Goal: Information Seeking & Learning: Learn about a topic

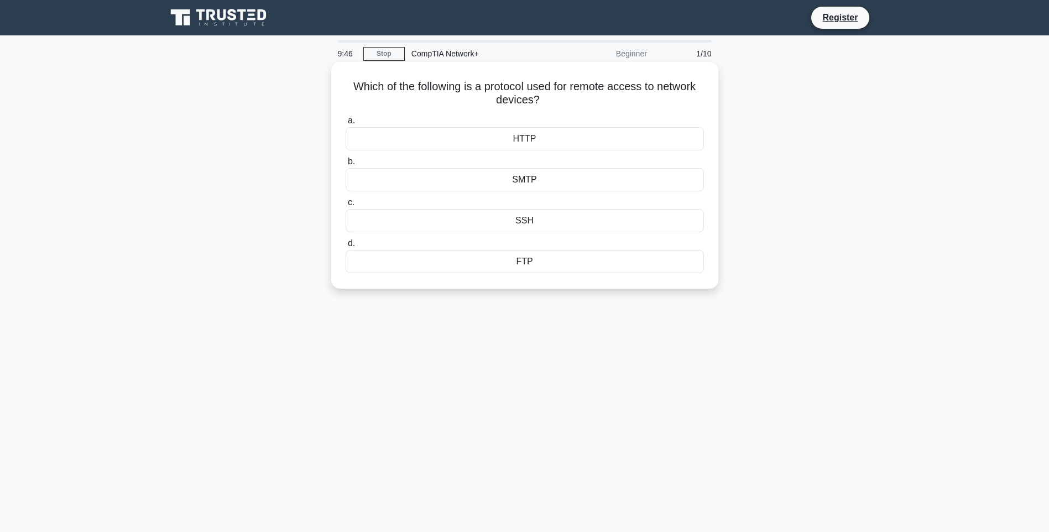
click at [527, 222] on div "SSH" at bounding box center [525, 220] width 358 height 23
click at [346, 206] on input "c. SSH" at bounding box center [346, 202] width 0 height 7
click at [538, 183] on div "IP spoofing" at bounding box center [525, 179] width 358 height 23
click at [346, 165] on input "b. IP spoofing" at bounding box center [346, 161] width 0 height 7
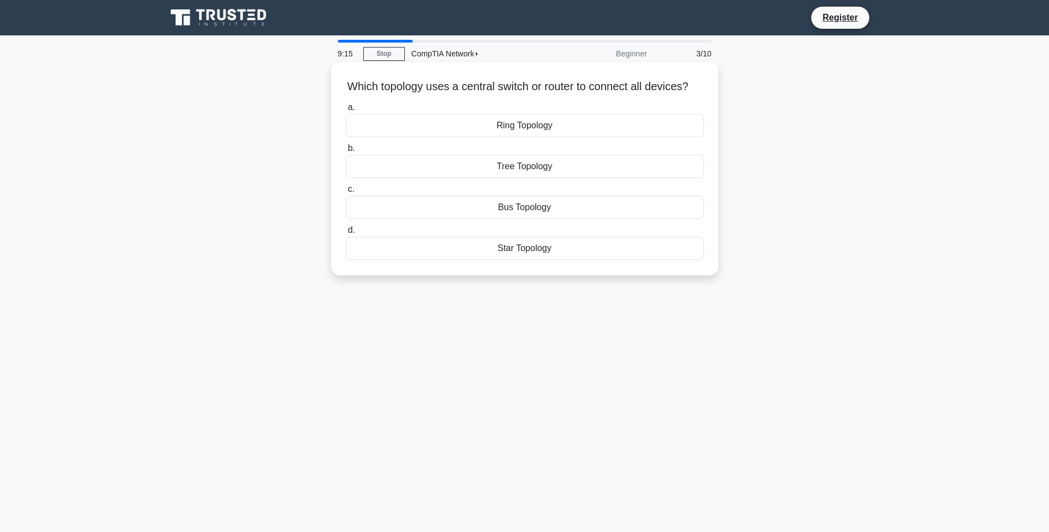
click at [540, 260] on div "Star Topology" at bounding box center [525, 248] width 358 height 23
click at [346, 234] on input "d. Star Topology" at bounding box center [346, 230] width 0 height 7
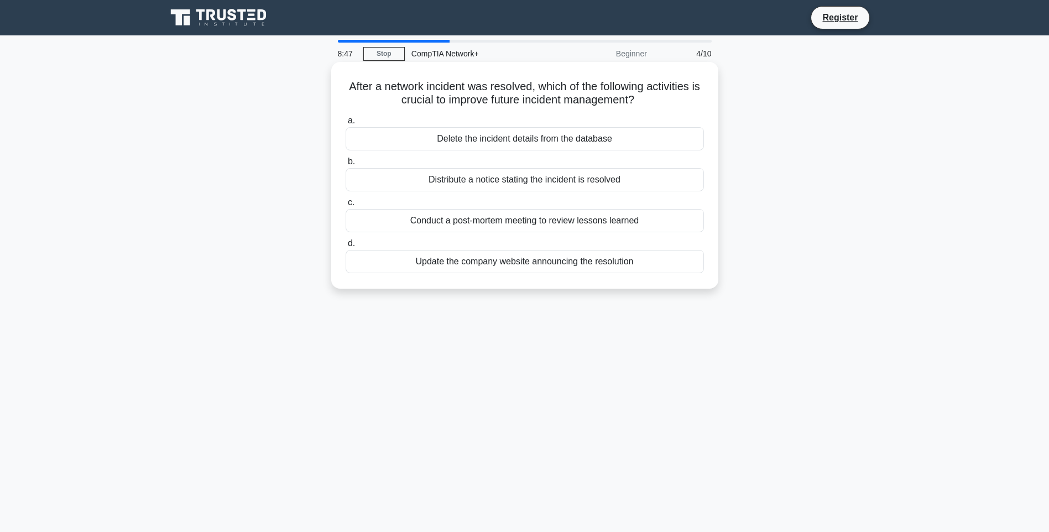
click at [534, 222] on div "Conduct a post-mortem meeting to review lessons learned" at bounding box center [525, 220] width 358 height 23
click at [346, 206] on input "c. Conduct a post-mortem meeting to review lessons learned" at bounding box center [346, 202] width 0 height 7
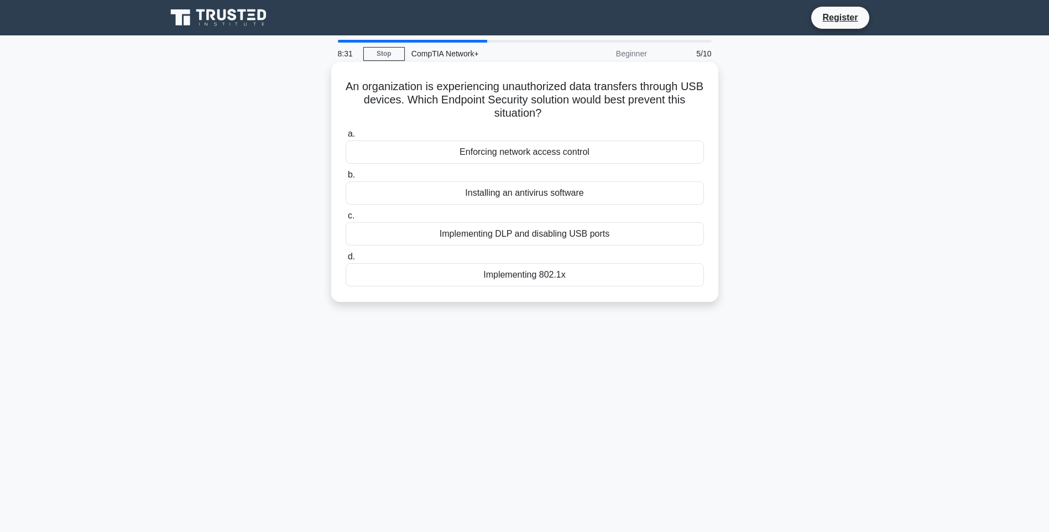
click at [568, 238] on div "Implementing DLP and disabling USB ports" at bounding box center [525, 233] width 358 height 23
click at [346, 220] on input "c. Implementing DLP and disabling USB ports" at bounding box center [346, 215] width 0 height 7
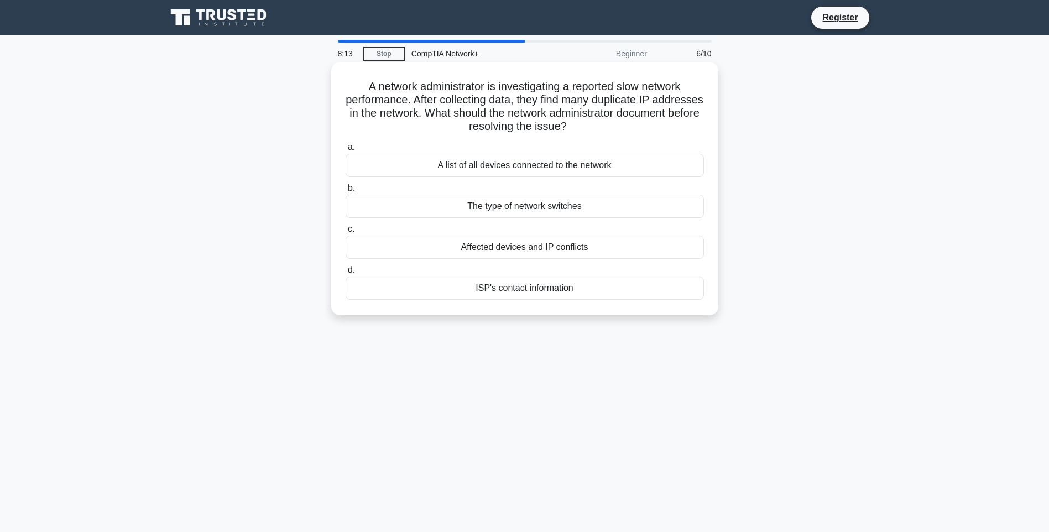
click at [558, 248] on div "Affected devices and IP conflicts" at bounding box center [525, 247] width 358 height 23
drag, startPoint x: 558, startPoint y: 248, endPoint x: 533, endPoint y: 251, distance: 24.4
click at [533, 251] on div "Affected devices and IP conflicts" at bounding box center [525, 247] width 358 height 23
click at [346, 233] on input "c. Affected devices and IP conflicts" at bounding box center [346, 229] width 0 height 7
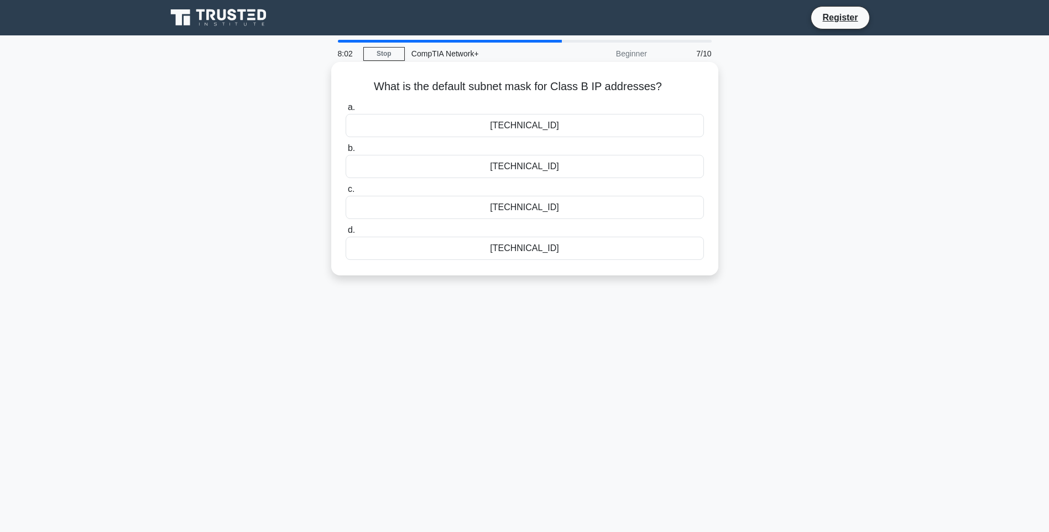
click at [541, 126] on div "255.255.0.0" at bounding box center [525, 125] width 358 height 23
click at [346, 111] on input "a. 255.255.0.0" at bounding box center [346, 107] width 0 height 7
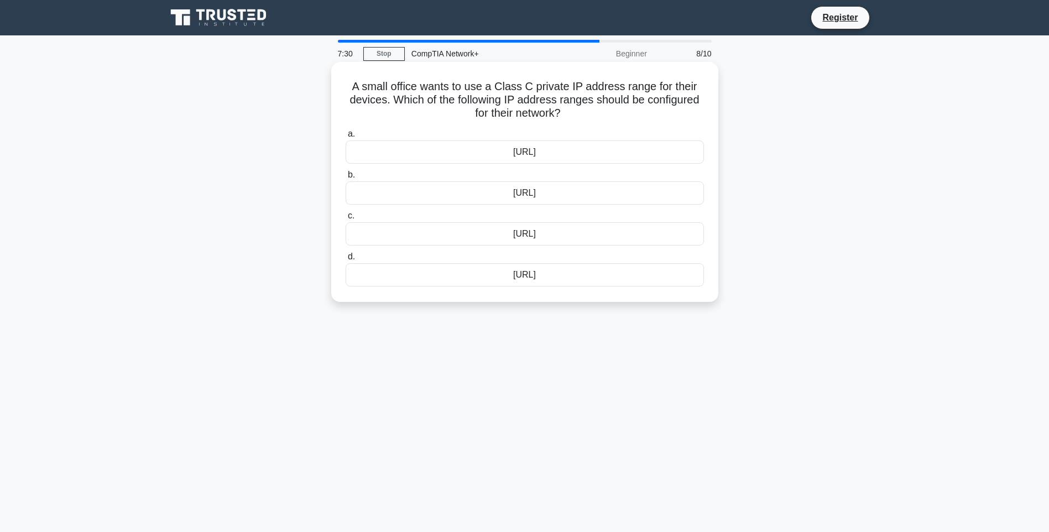
click at [546, 197] on div "192.168.0.0/16" at bounding box center [525, 192] width 358 height 23
click at [346, 179] on input "b. 192.168.0.0/16" at bounding box center [346, 174] width 0 height 7
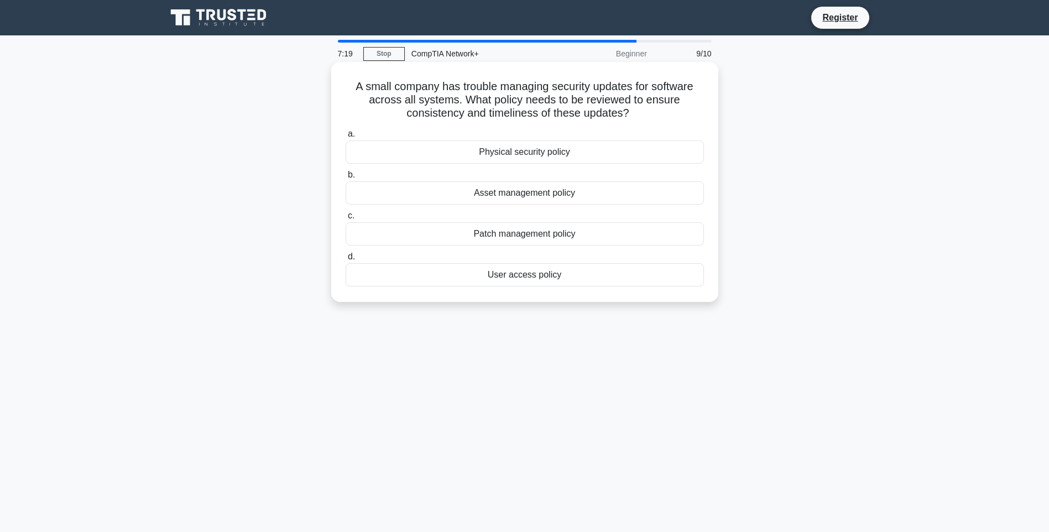
click at [539, 231] on div "Patch management policy" at bounding box center [525, 233] width 358 height 23
click at [346, 220] on input "c. Patch management policy" at bounding box center [346, 215] width 0 height 7
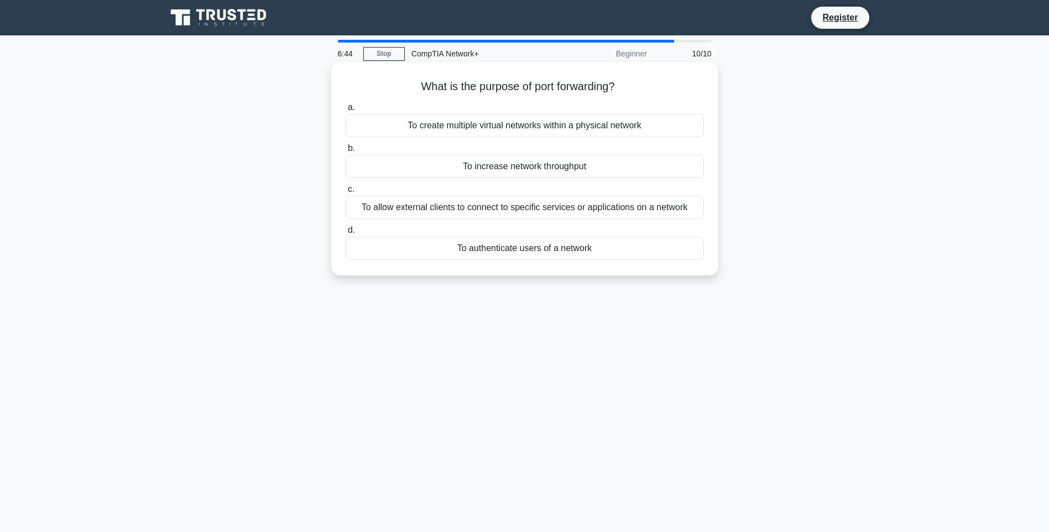
click at [567, 167] on div "To increase network throughput" at bounding box center [525, 166] width 358 height 23
click at [346, 152] on input "b. To increase network throughput" at bounding box center [346, 148] width 0 height 7
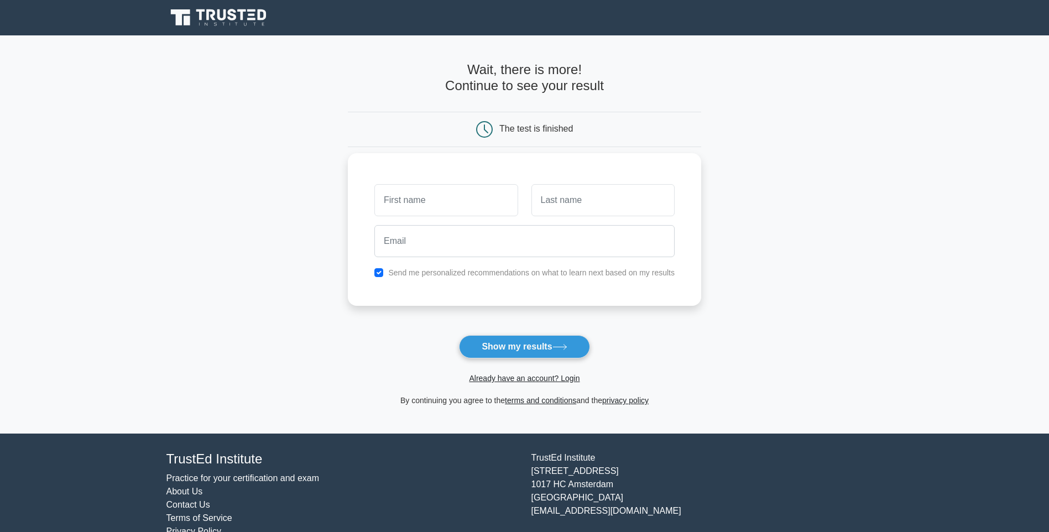
click at [436, 204] on input "text" at bounding box center [445, 200] width 143 height 32
type input "yasir"
type input "[PERSON_NAME]"
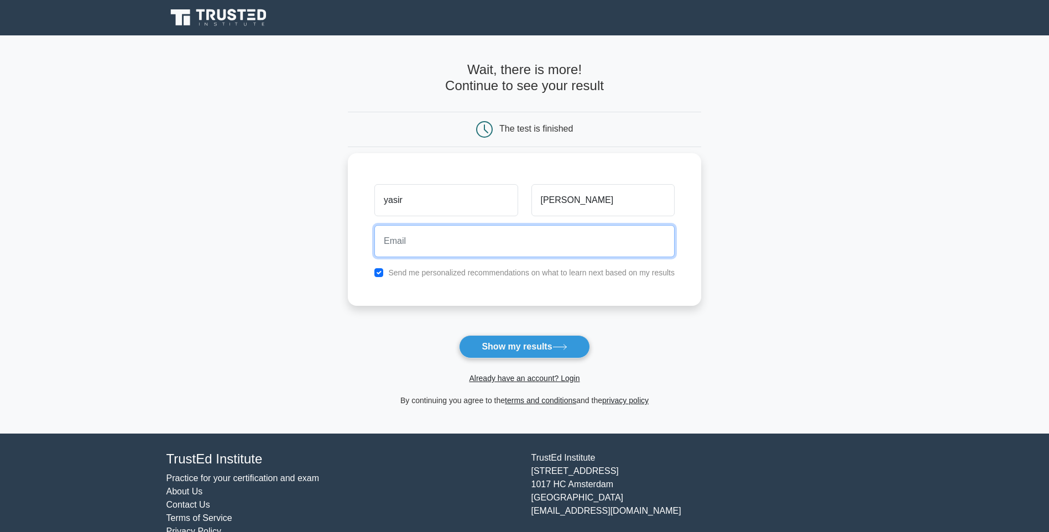
click at [495, 240] on input "email" at bounding box center [524, 241] width 300 height 32
type input "[EMAIL_ADDRESS][DOMAIN_NAME]"
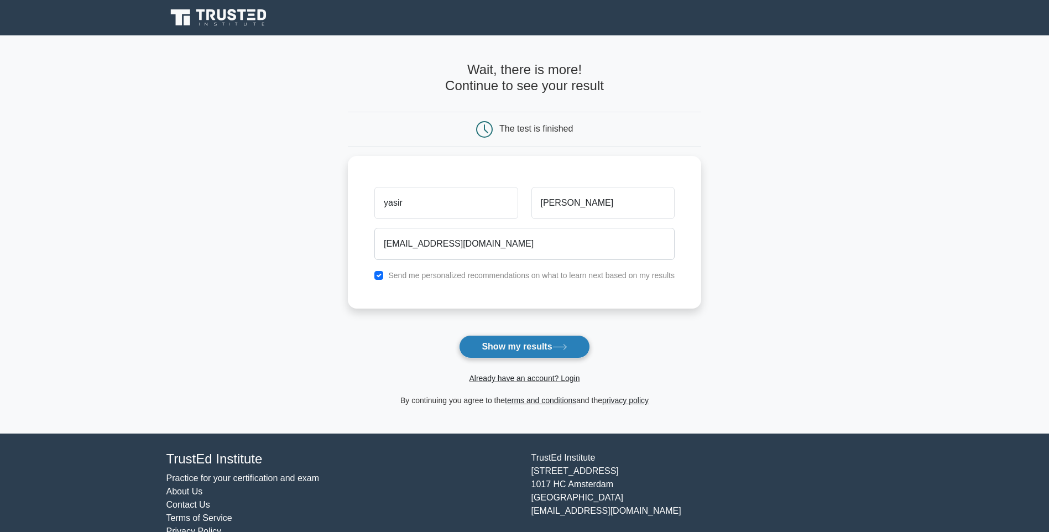
click at [538, 346] on button "Show my results" at bounding box center [524, 346] width 131 height 23
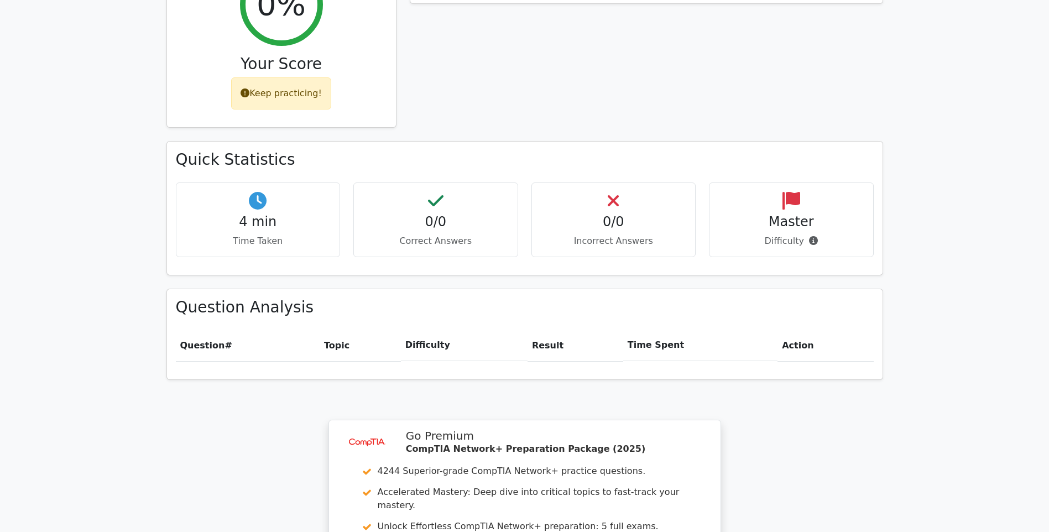
scroll to position [608, 0]
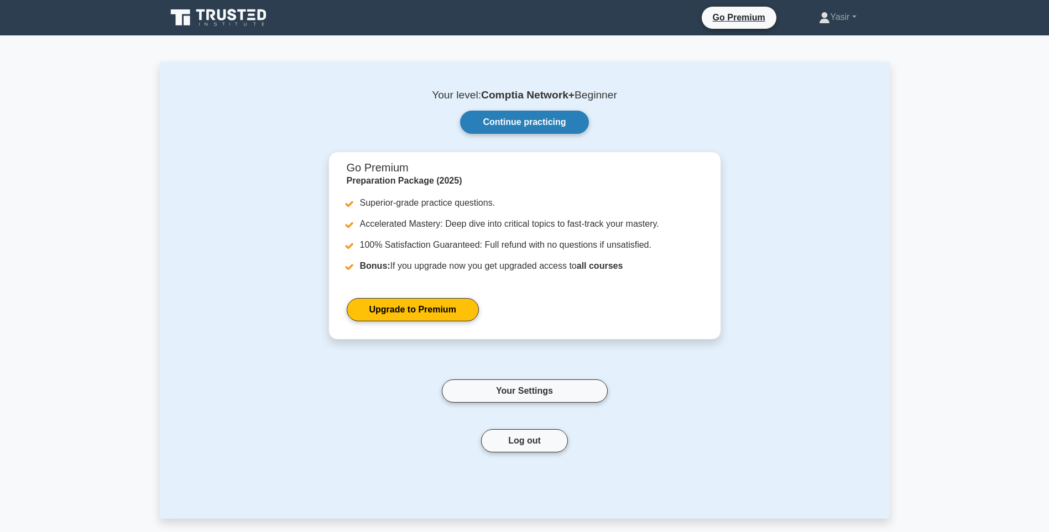
click at [558, 121] on link "Continue practicing" at bounding box center [524, 122] width 128 height 23
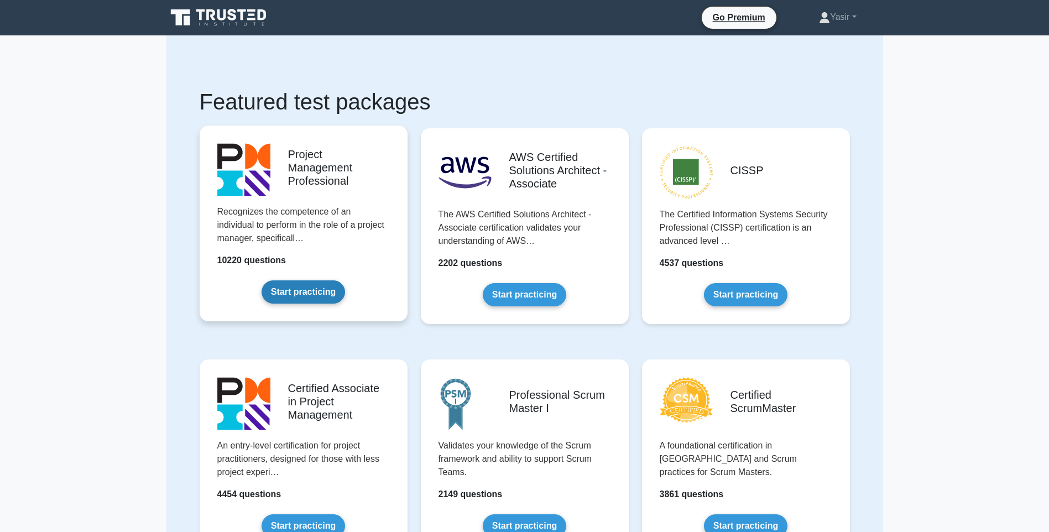
click at [320, 294] on link "Start practicing" at bounding box center [304, 291] width 84 height 23
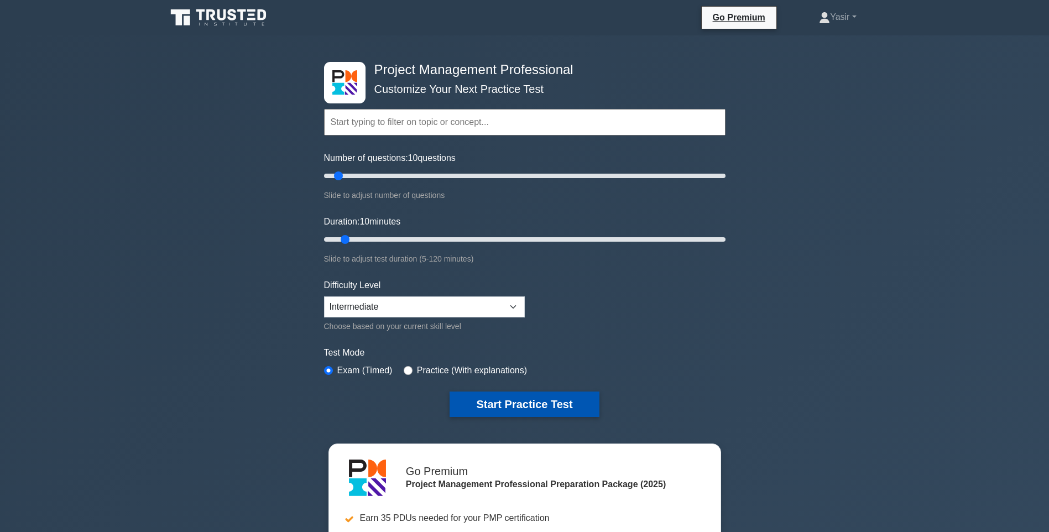
click at [537, 401] on button "Start Practice Test" at bounding box center [524, 404] width 149 height 25
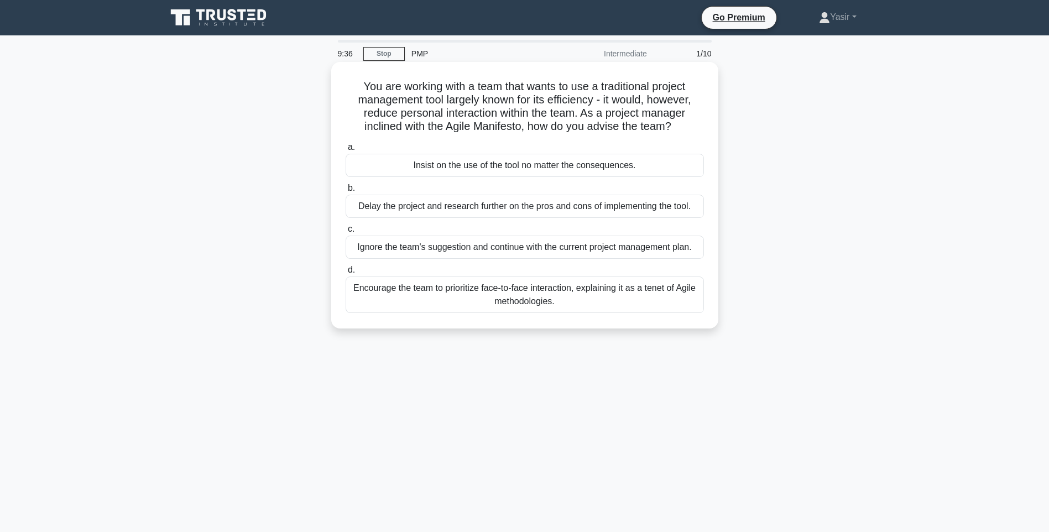
click at [570, 298] on div "Encourage the team to prioritize face-to-face interaction, explaining it as a t…" at bounding box center [525, 295] width 358 height 37
click at [346, 274] on input "d. Encourage the team to prioritize face-to-face interaction, explaining it as …" at bounding box center [346, 270] width 0 height 7
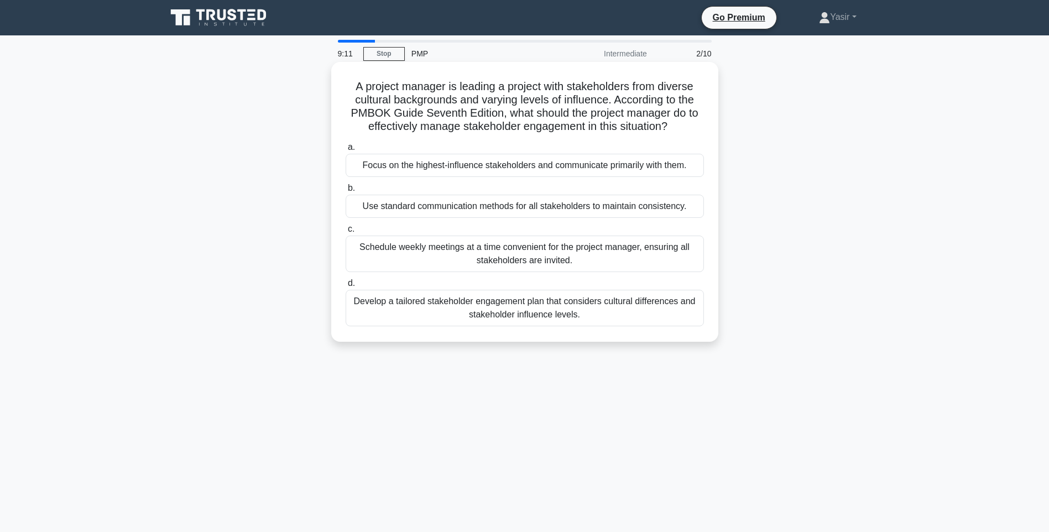
click at [558, 259] on div "Schedule weekly meetings at a time convenient for the project manager, ensuring…" at bounding box center [525, 254] width 358 height 37
click at [346, 233] on input "c. Schedule weekly meetings at a time convenient for the project manager, ensur…" at bounding box center [346, 229] width 0 height 7
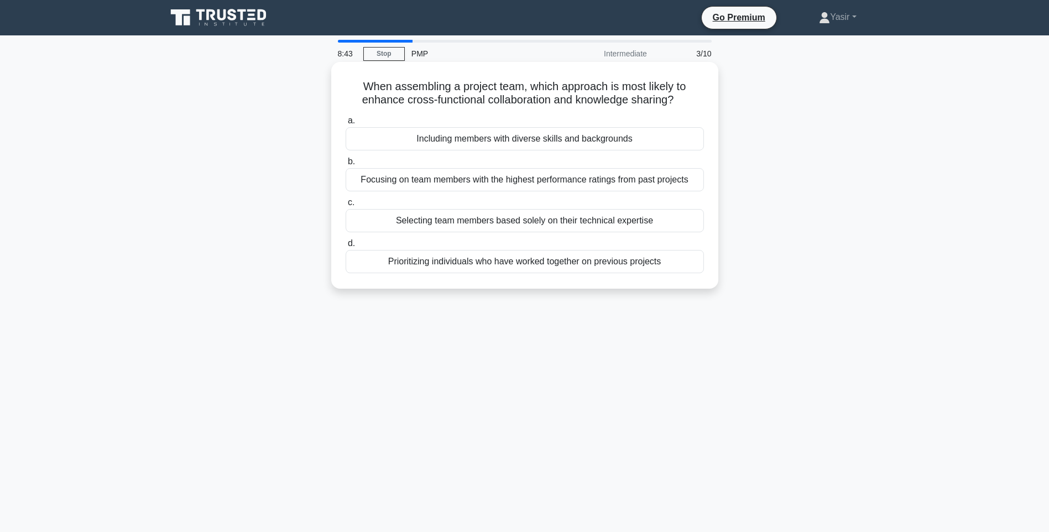
click at [542, 222] on div "Selecting team members based solely on their technical expertise" at bounding box center [525, 220] width 358 height 23
click at [346, 206] on input "c. Selecting team members based solely on their technical expertise" at bounding box center [346, 202] width 0 height 7
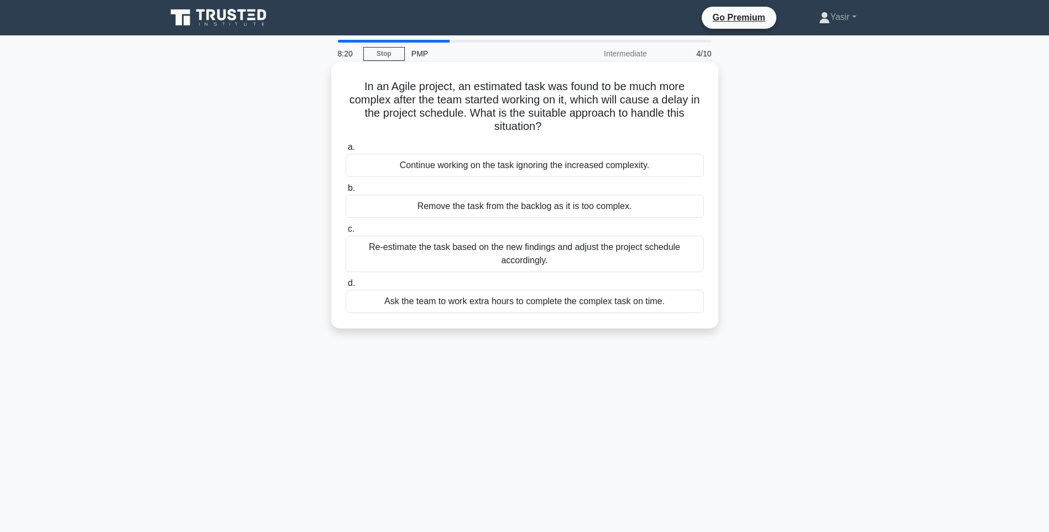
click at [586, 256] on div "Re-estimate the task based on the new findings and adjust the project schedule …" at bounding box center [525, 254] width 358 height 37
click at [346, 233] on input "c. Re-estimate the task based on the new findings and adjust the project schedu…" at bounding box center [346, 229] width 0 height 7
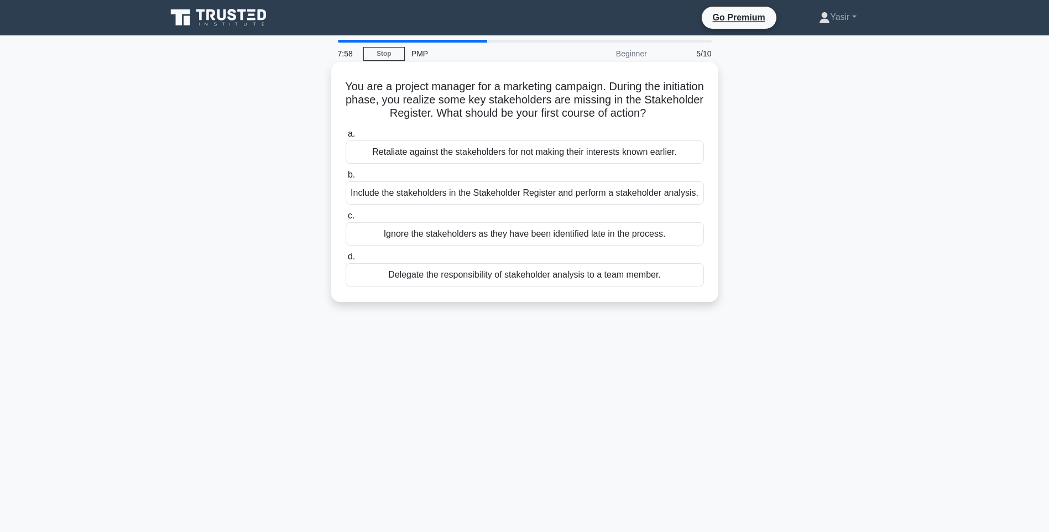
click at [518, 194] on div "Include the stakeholders in the Stakeholder Register and perform a stakeholder …" at bounding box center [525, 192] width 358 height 23
click at [346, 179] on input "b. Include the stakeholders in the Stakeholder Register and perform a stakehold…" at bounding box center [346, 174] width 0 height 7
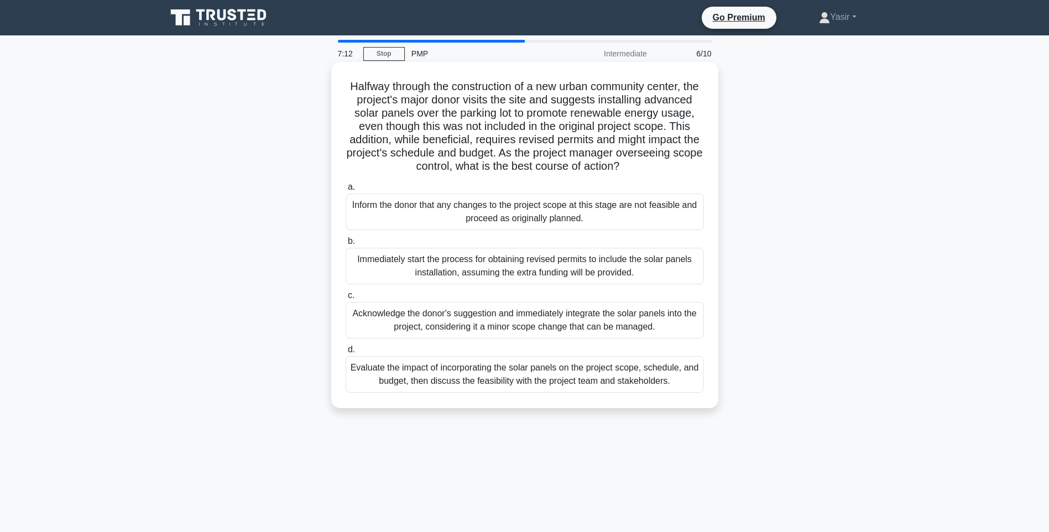
click at [606, 393] on div "Evaluate the impact of incorporating the solar panels on the project scope, sch…" at bounding box center [525, 374] width 358 height 37
click at [346, 353] on input "d. Evaluate the impact of incorporating the solar panels on the project scope, …" at bounding box center [346, 349] width 0 height 7
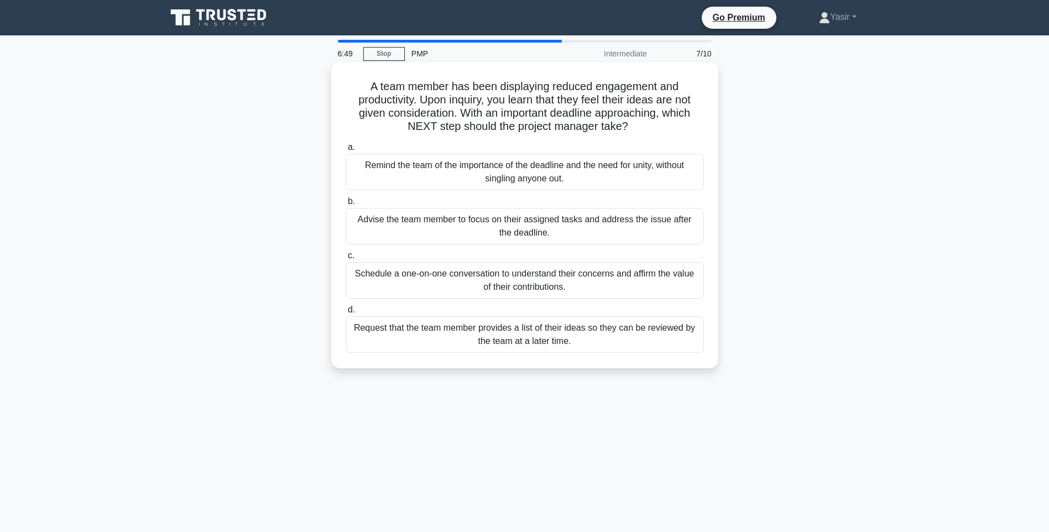
click at [573, 284] on div "Schedule a one-on-one conversation to understand their concerns and affirm the …" at bounding box center [525, 280] width 358 height 37
click at [346, 259] on input "c. Schedule a one-on-one conversation to understand their concerns and affirm t…" at bounding box center [346, 255] width 0 height 7
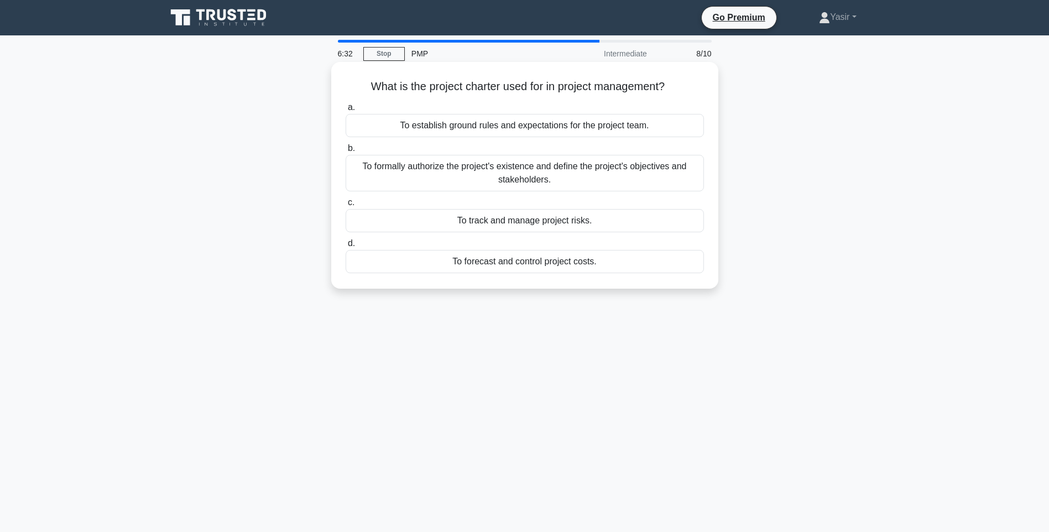
click at [582, 224] on div "To track and manage project risks." at bounding box center [525, 220] width 358 height 23
click at [346, 206] on input "c. To track and manage project risks." at bounding box center [346, 202] width 0 height 7
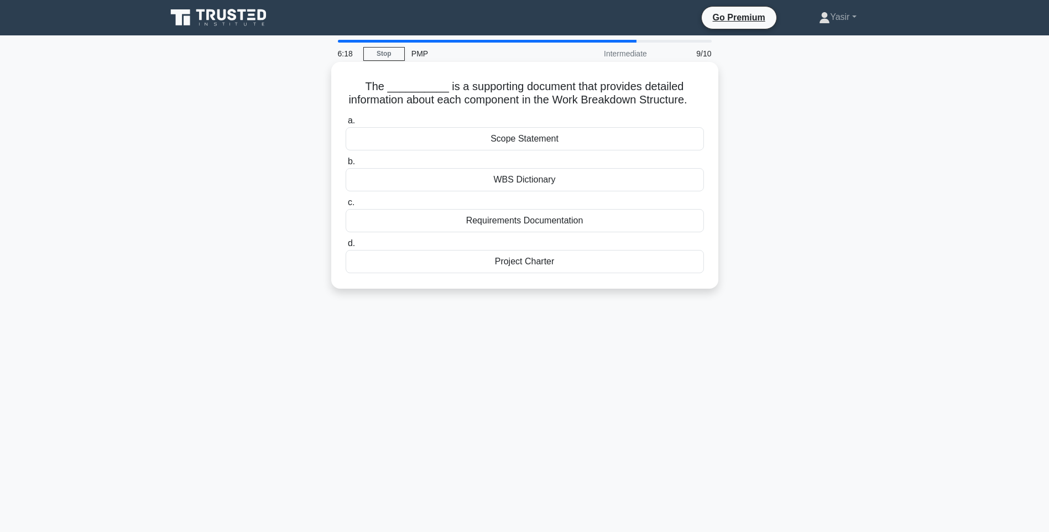
click at [545, 191] on div "WBS Dictionary" at bounding box center [525, 179] width 358 height 23
click at [346, 165] on input "b. WBS Dictionary" at bounding box center [346, 161] width 0 height 7
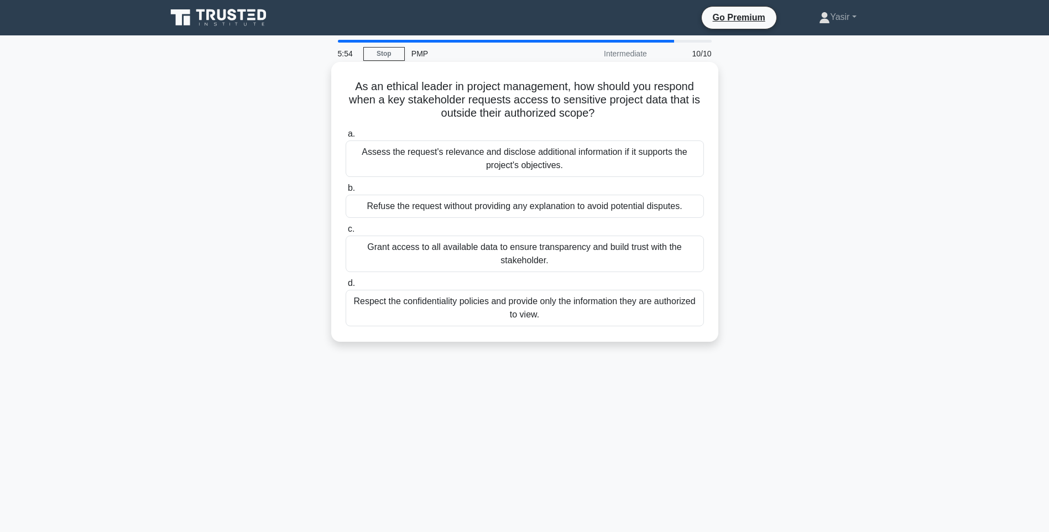
click at [580, 309] on div "Respect the confidentiality policies and provide only the information they are …" at bounding box center [525, 308] width 358 height 37
click at [346, 287] on input "d. Respect the confidentiality policies and provide only the information they a…" at bounding box center [346, 283] width 0 height 7
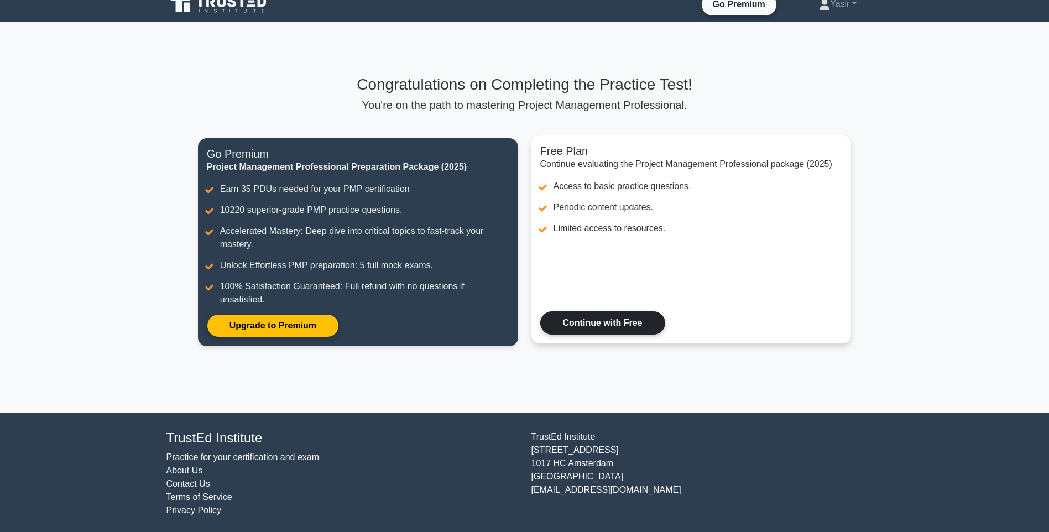
scroll to position [16, 0]
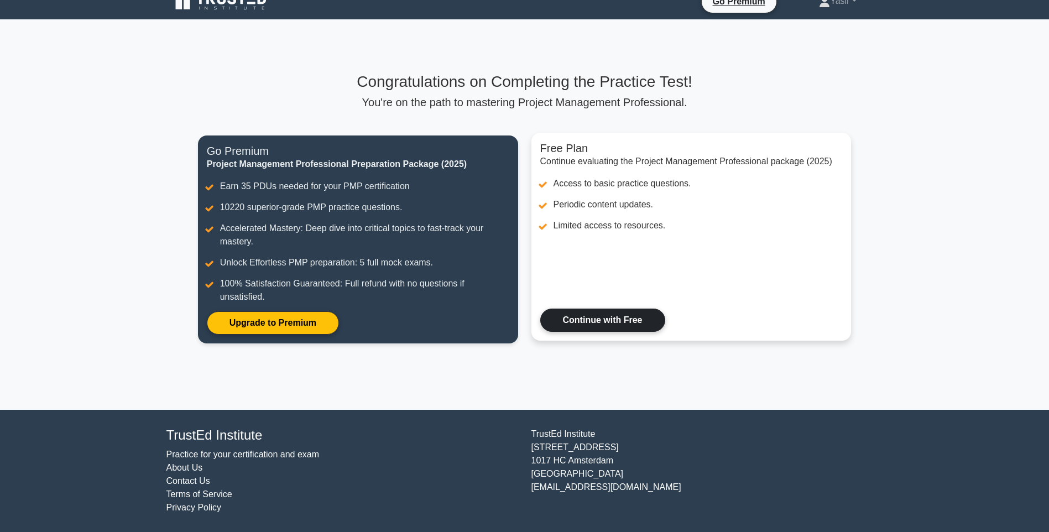
click at [625, 319] on link "Continue with Free" at bounding box center [602, 320] width 125 height 23
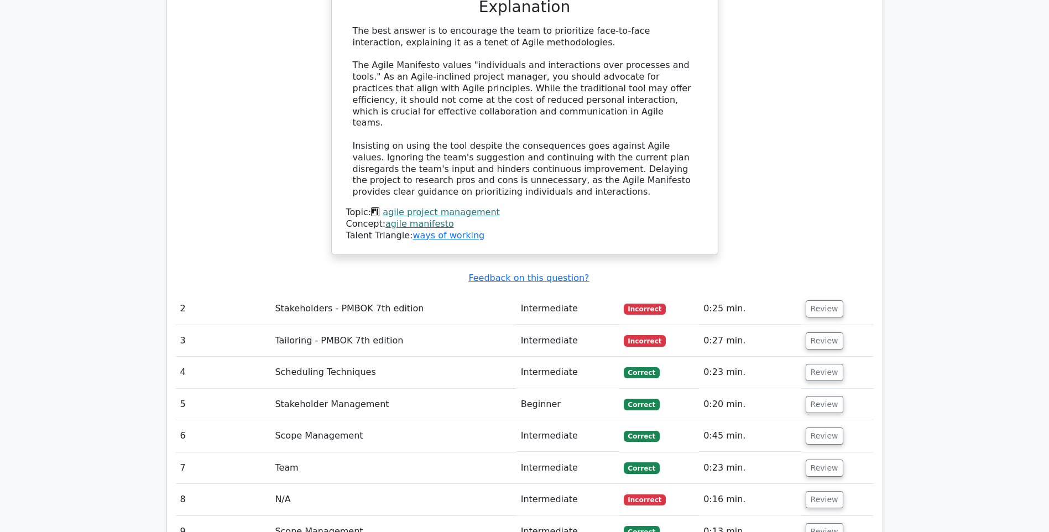
scroll to position [1383, 0]
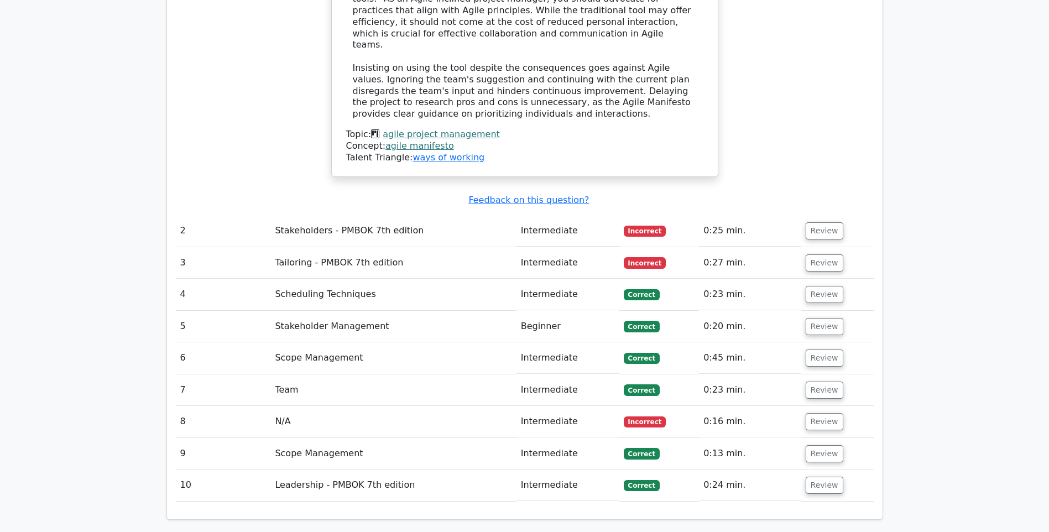
click at [352, 215] on td "Stakeholders - PMBOK 7th edition" at bounding box center [394, 231] width 246 height 32
click at [826, 222] on button "Review" at bounding box center [825, 230] width 38 height 17
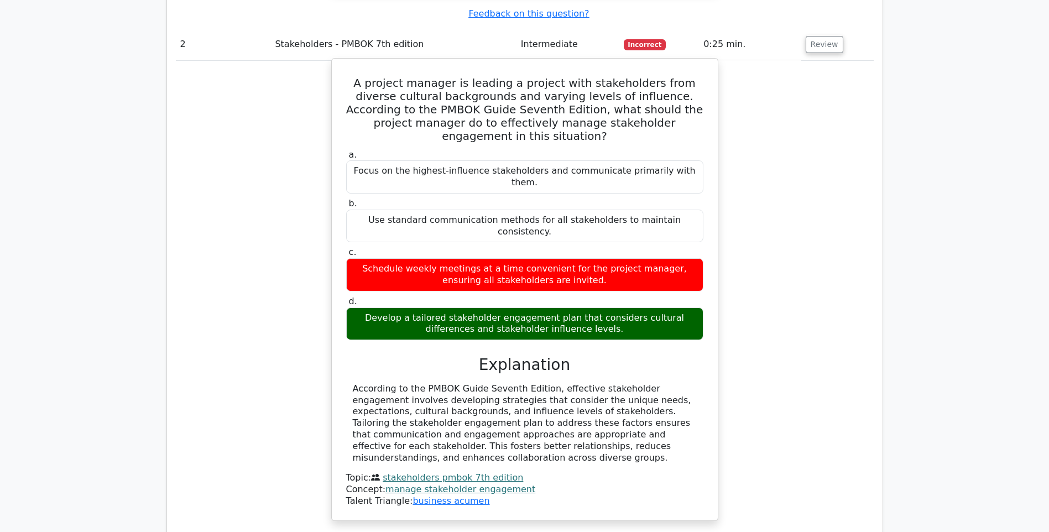
scroll to position [1715, 0]
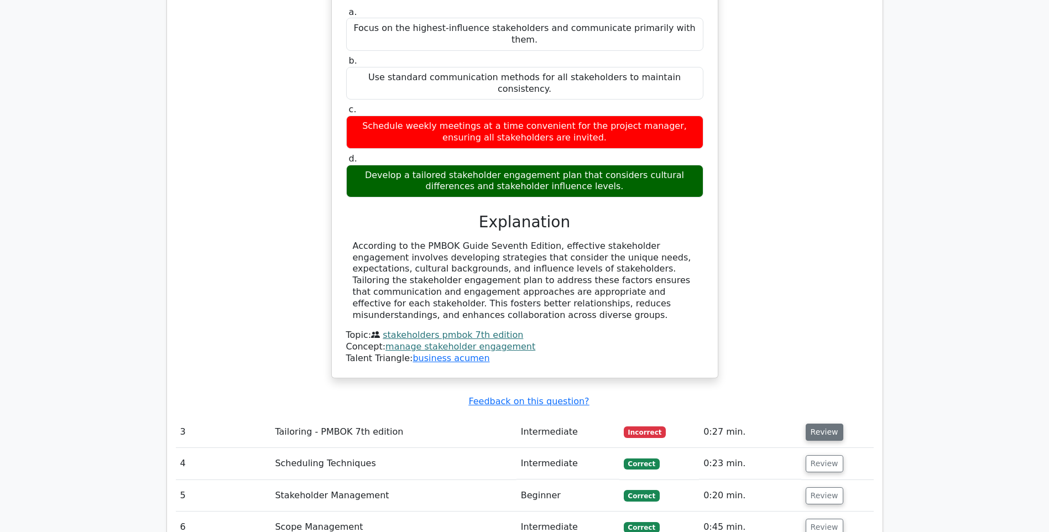
click at [827, 424] on button "Review" at bounding box center [825, 432] width 38 height 17
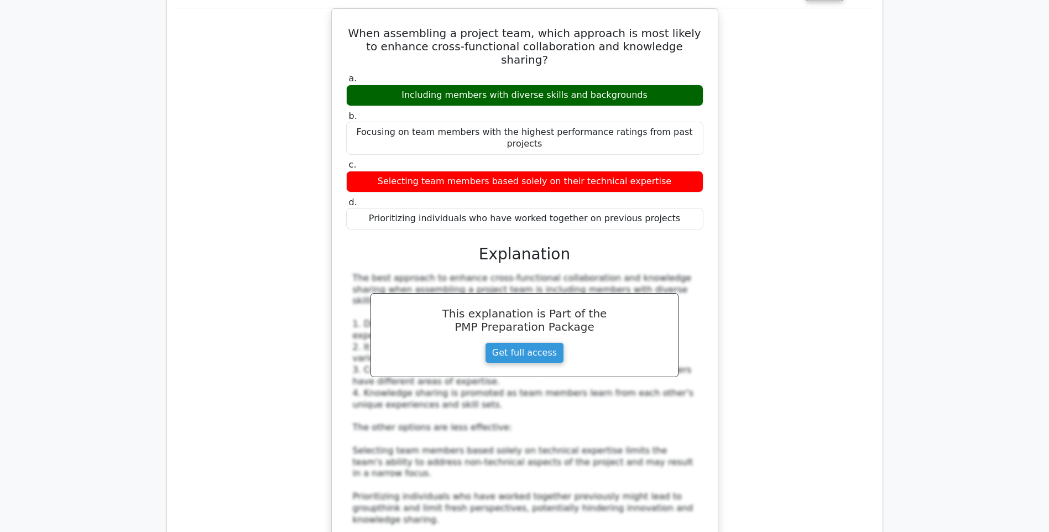
scroll to position [2434, 0]
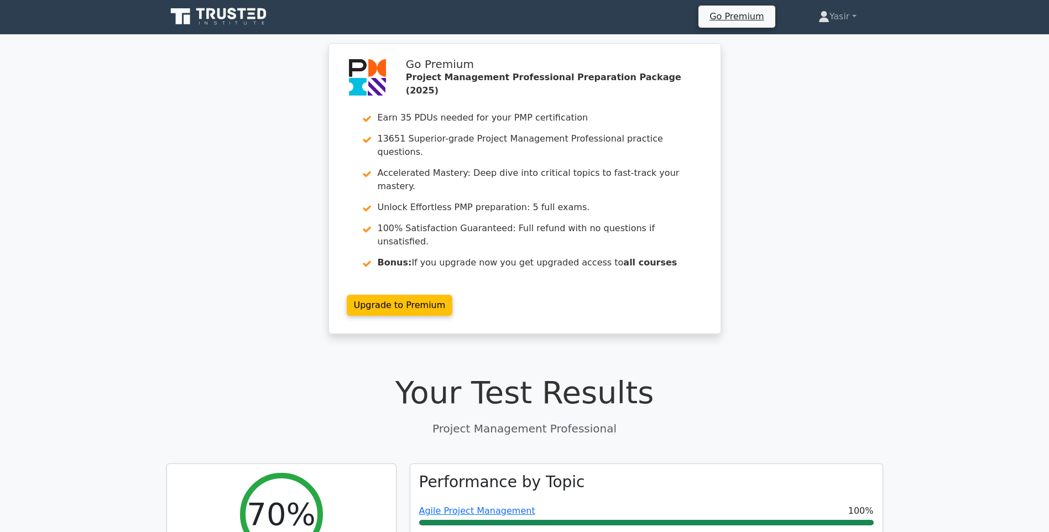
scroll to position [0, 0]
